Goal: Transaction & Acquisition: Obtain resource

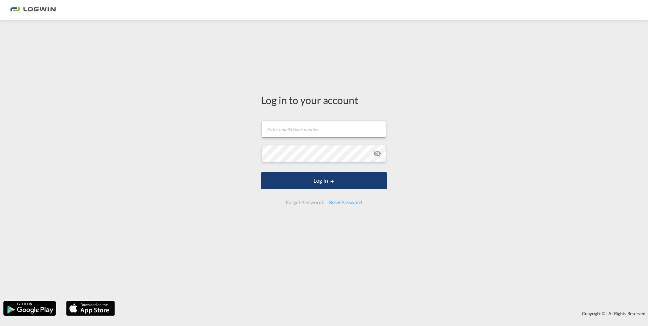
type input "[PERSON_NAME][EMAIL_ADDRESS][PERSON_NAME][DOMAIN_NAME]"
click at [305, 184] on button "Log In" at bounding box center [324, 180] width 126 height 17
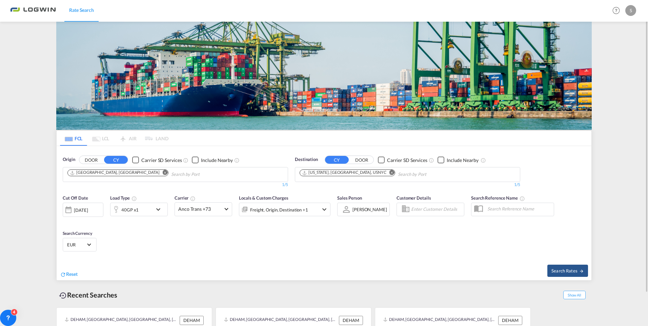
click at [389, 172] on md-icon "Remove" at bounding box center [391, 172] width 5 height 5
click at [350, 175] on body "Rate Search Rate Search Help Resources Product Release S My Profile Logout FCL …" at bounding box center [324, 163] width 648 height 326
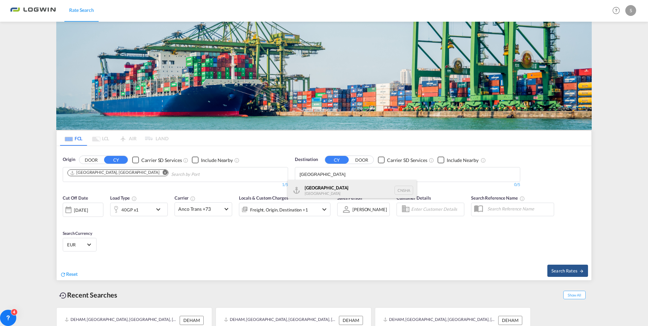
type input "[GEOGRAPHIC_DATA]"
click at [339, 185] on div "Shanghai [GEOGRAPHIC_DATA] [GEOGRAPHIC_DATA]" at bounding box center [352, 190] width 129 height 20
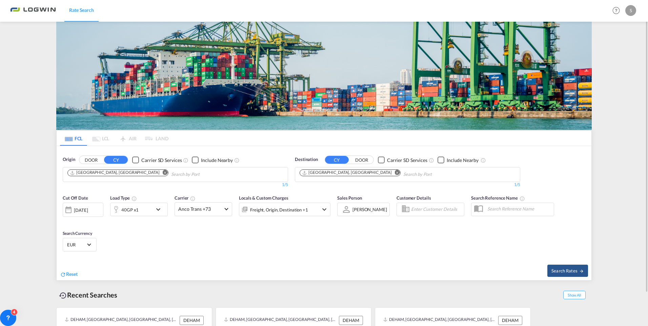
click at [161, 205] on md-icon "icon-chevron-down" at bounding box center [160, 209] width 12 height 8
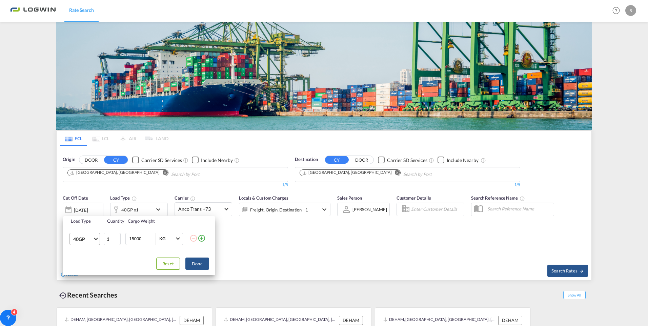
click at [94, 240] on md-select-value "40GP" at bounding box center [86, 239] width 27 height 12
click at [83, 254] on div "40HC" at bounding box center [79, 255] width 13 height 7
click at [115, 173] on div "Load Type Quantity Cargo Weight 40HC 1 15000 KG KG Load type addition is restri…" at bounding box center [324, 163] width 648 height 326
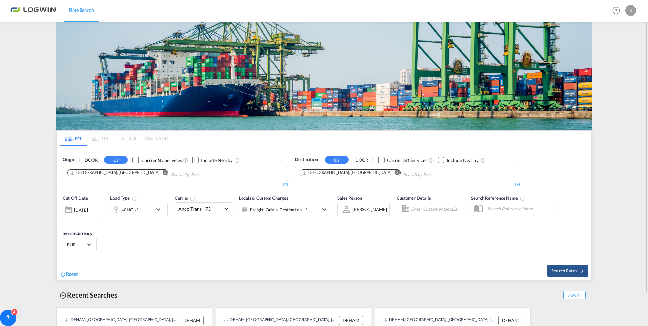
click at [163, 173] on md-icon "Remove" at bounding box center [165, 172] width 5 height 5
click at [137, 175] on body "Rate Search Rate Search Help Resources Product Release S My Profile Logout FCL …" at bounding box center [324, 163] width 648 height 326
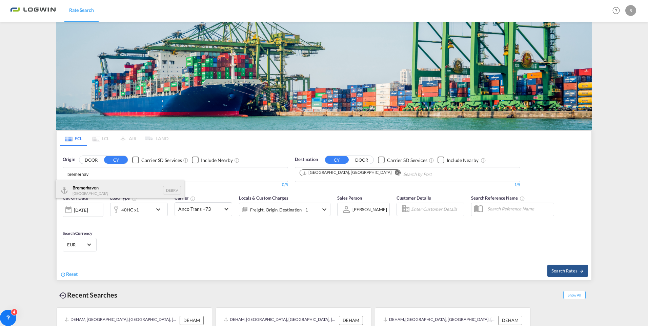
type input "bremerhav"
click at [120, 185] on div "Bremerhav en [GEOGRAPHIC_DATA] DEBRV" at bounding box center [120, 190] width 129 height 20
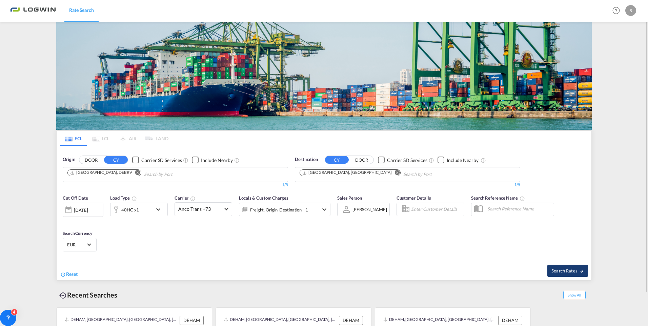
click at [554, 267] on button "Search Rates" at bounding box center [567, 271] width 41 height 12
type input "DEBRV to CNSHA / [DATE]"
